Goal: Check status: Check status

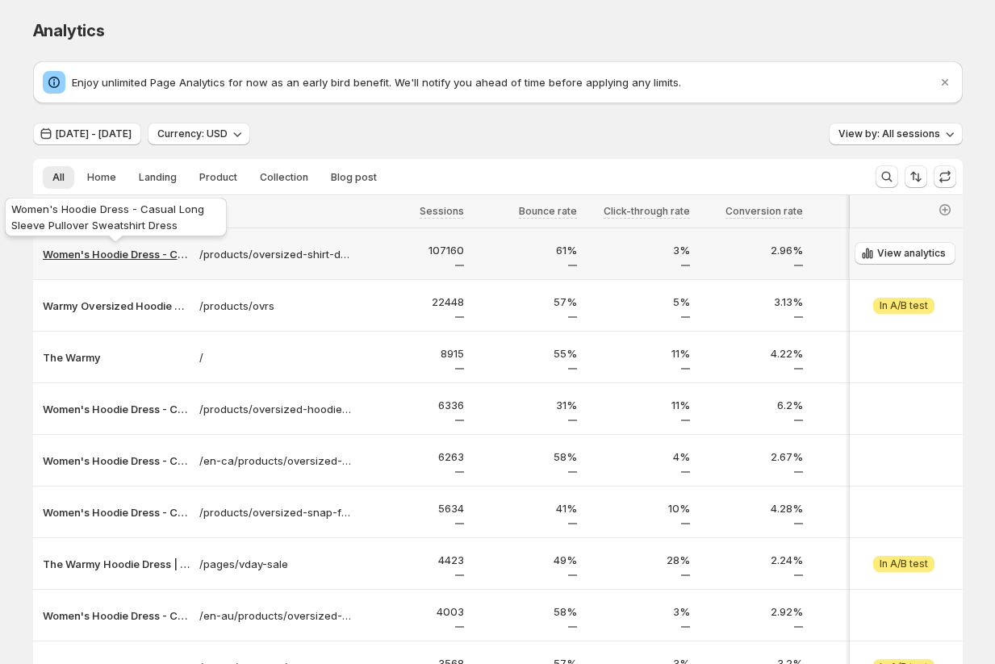
click at [88, 258] on p "Women's Hoodie Dress - Casual Long Sleeve Pullover Sweatshirt Dress" at bounding box center [116, 254] width 147 height 16
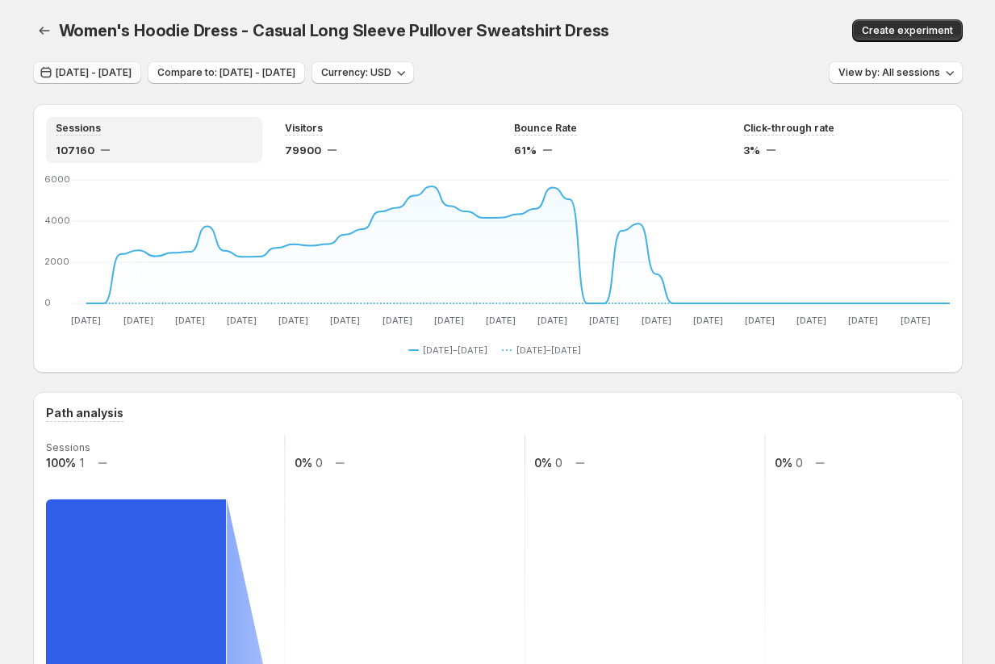
click at [103, 70] on span "[DATE] - [DATE]" at bounding box center [94, 72] width 76 height 13
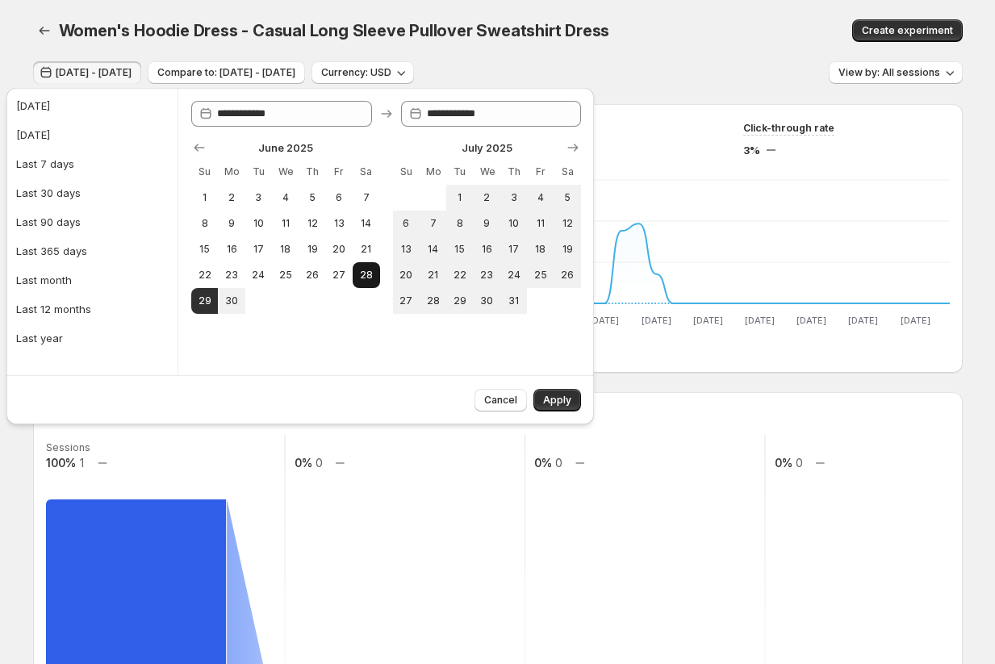
click at [371, 278] on span "28" at bounding box center [366, 275] width 14 height 13
type input "**********"
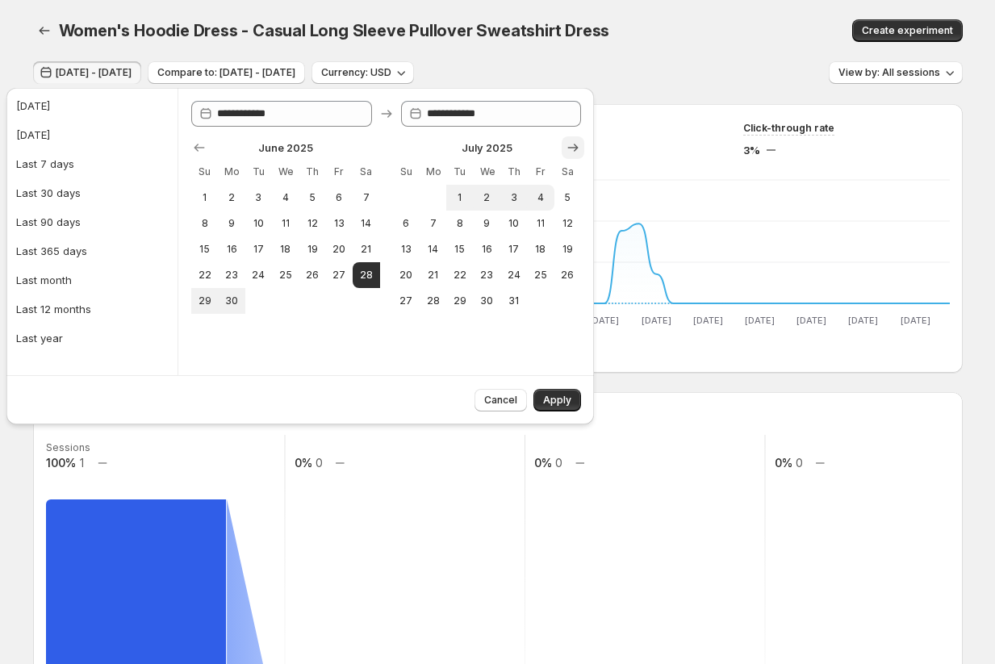
click at [574, 146] on icon "Show next month, August 2025" at bounding box center [573, 148] width 16 height 16
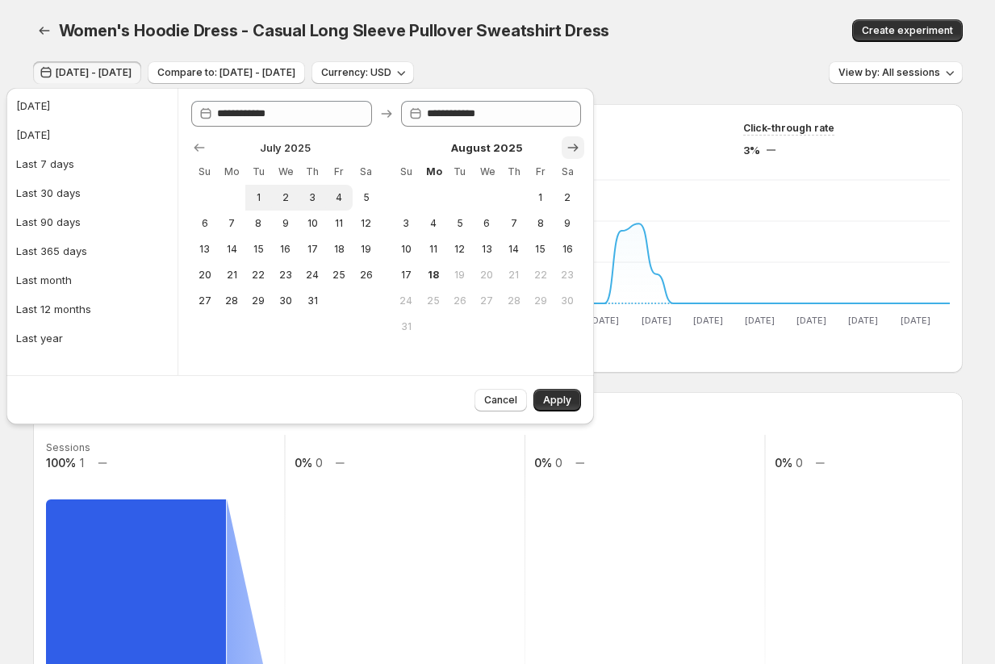
click at [574, 146] on icon "Show next month, September 2025" at bounding box center [573, 148] width 16 height 16
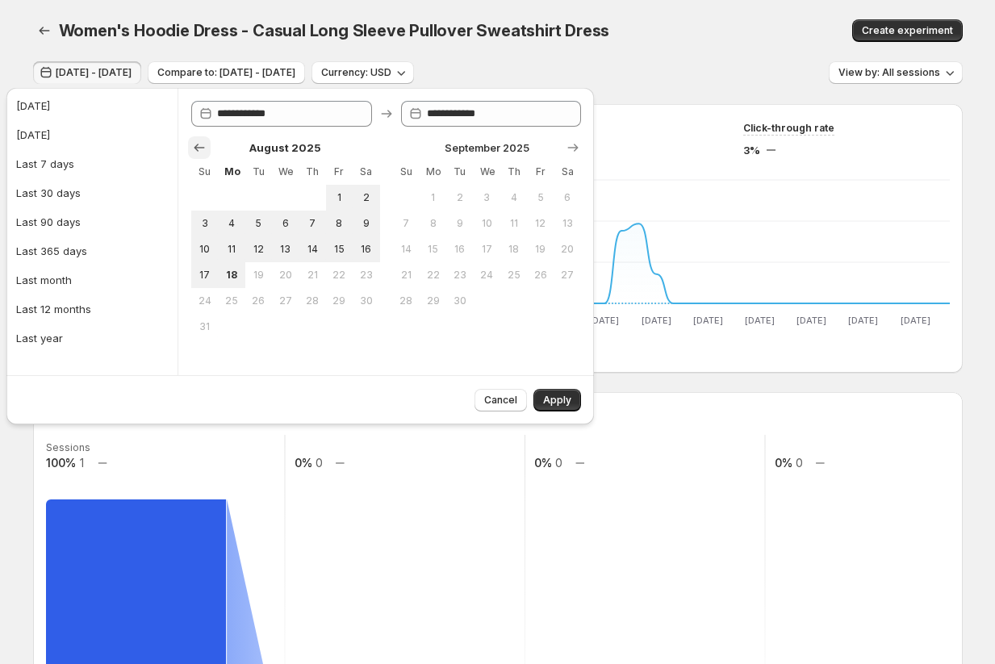
click at [191, 149] on icon "Show previous month, July 2025" at bounding box center [199, 148] width 16 height 16
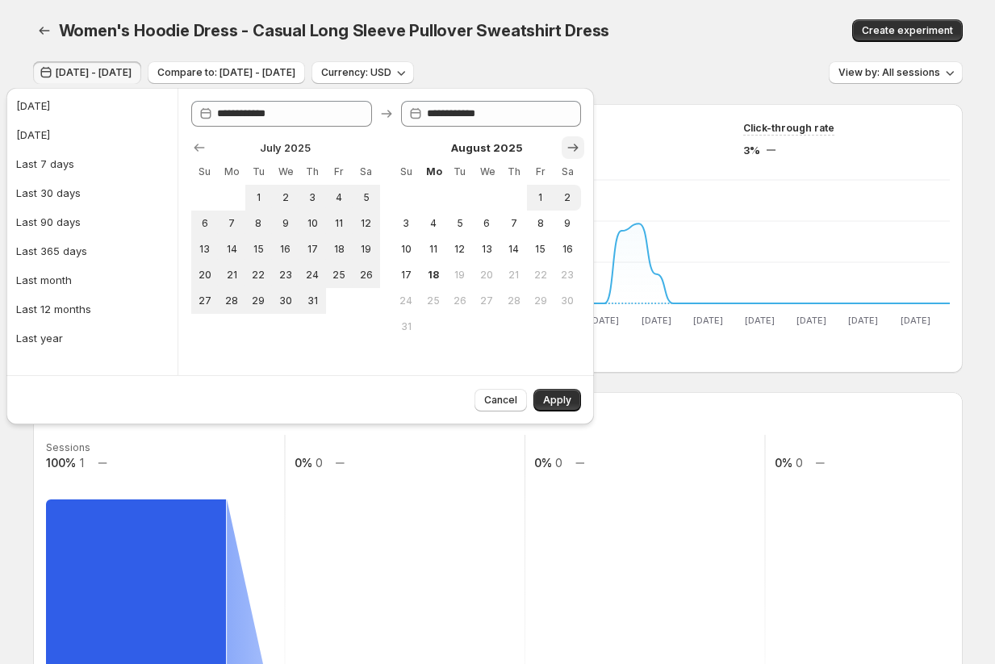
click at [579, 145] on icon "Show next month, September 2025" at bounding box center [573, 148] width 16 height 16
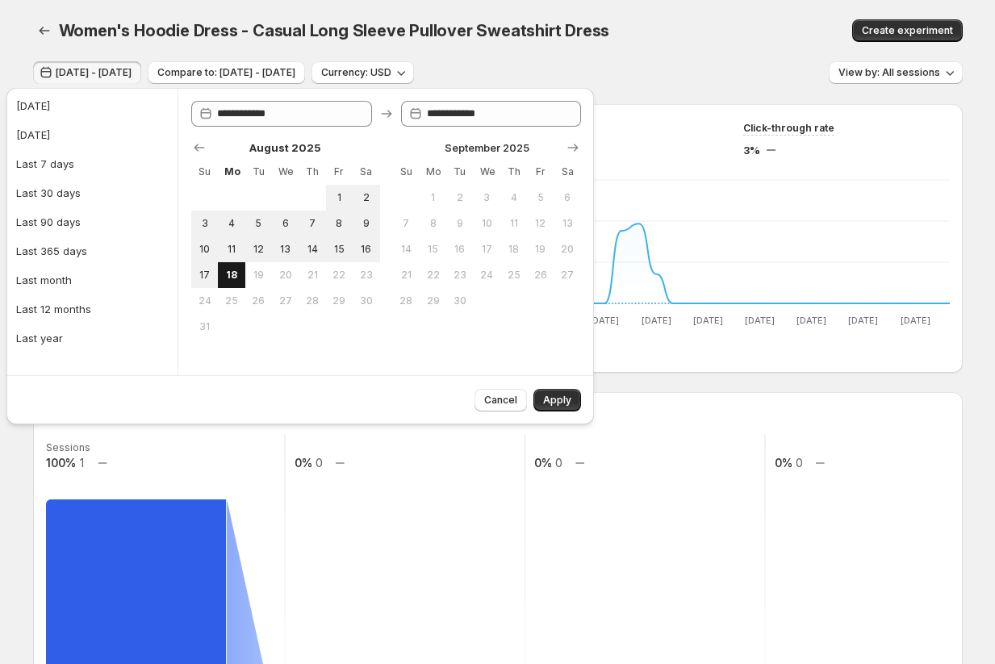
click at [244, 276] on button "18" at bounding box center [231, 275] width 27 height 26
type input "**********"
click at [555, 404] on span "Apply" at bounding box center [557, 400] width 28 height 13
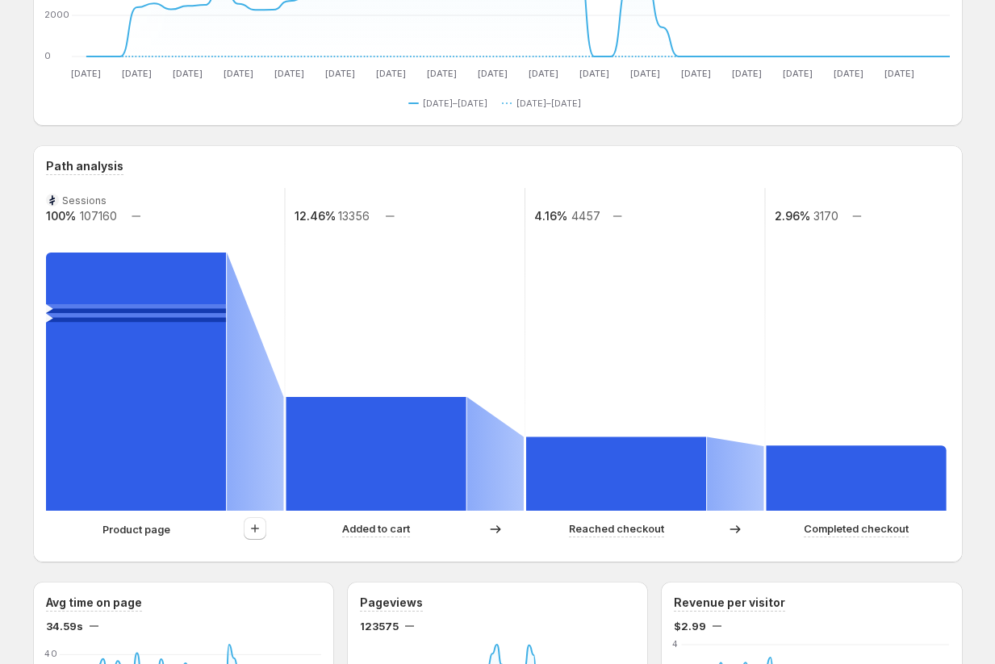
scroll to position [261, 0]
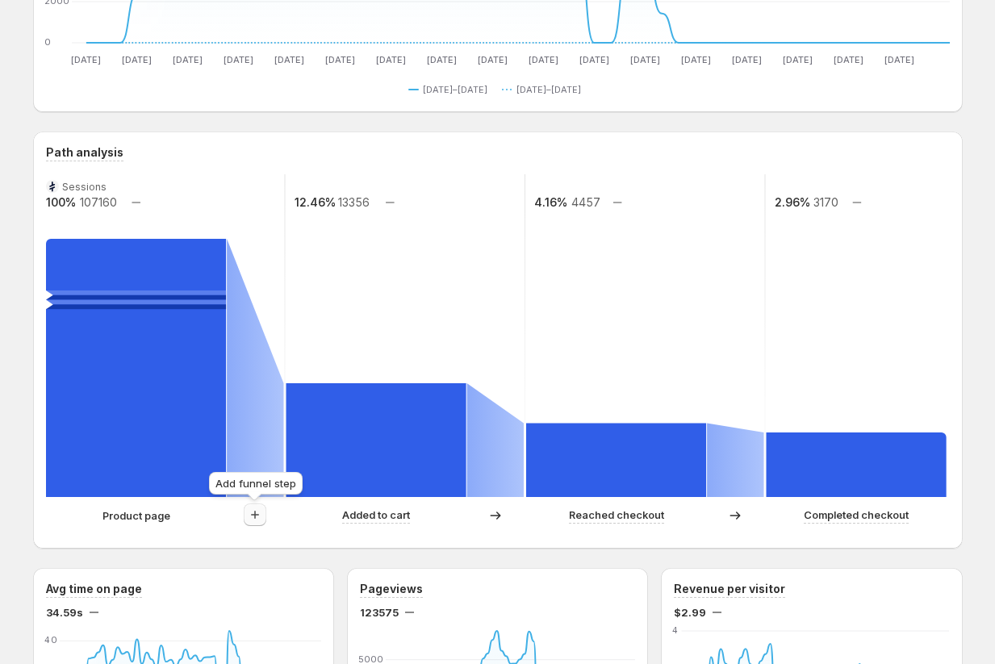
click at [251, 517] on icon "button" at bounding box center [255, 515] width 16 height 16
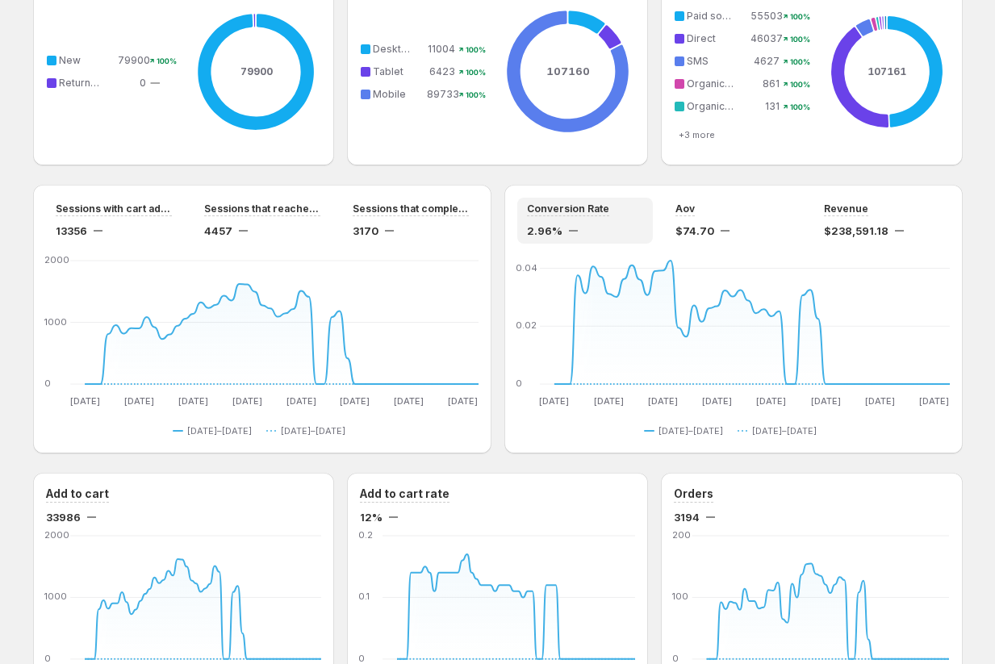
scroll to position [1308, 0]
